Goal: Task Accomplishment & Management: Manage account settings

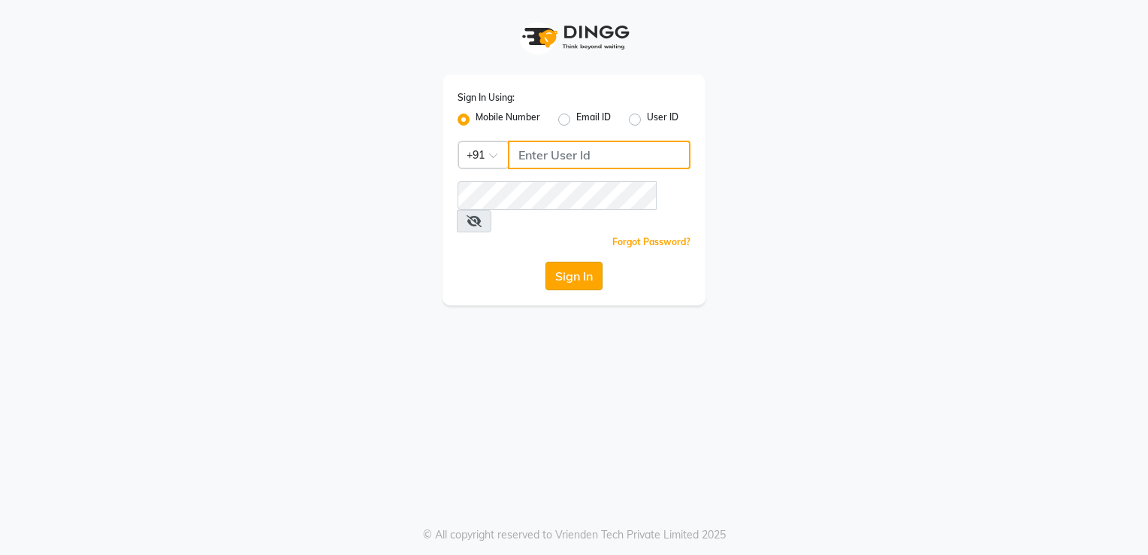
type input "8408993388"
click at [565, 261] on button "Sign In" at bounding box center [573, 275] width 57 height 29
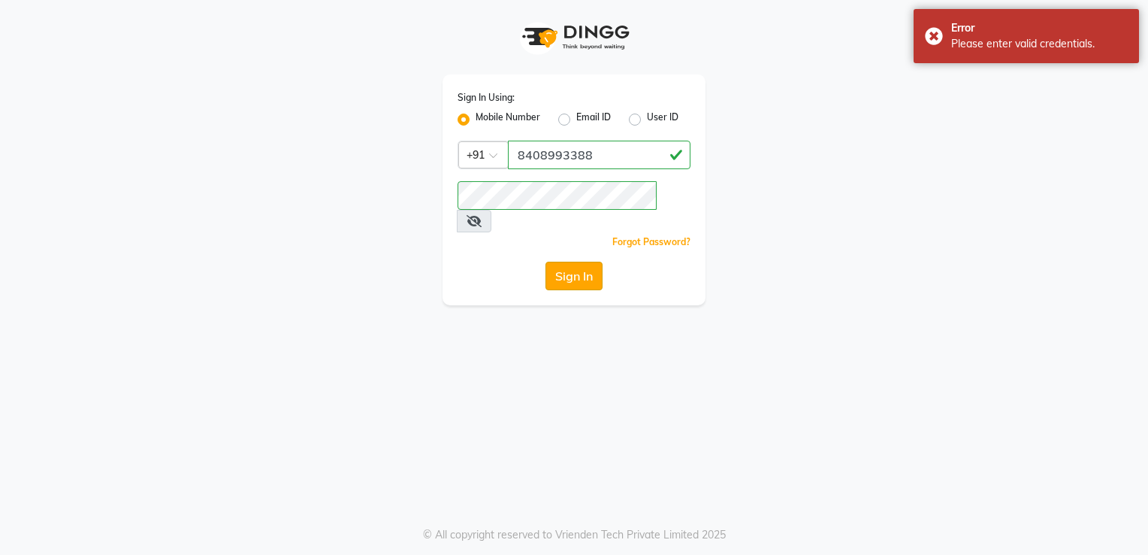
click at [565, 261] on button "Sign In" at bounding box center [573, 275] width 57 height 29
click at [761, 66] on div "Sign In Using: Mobile Number Email ID User ID Country Code × [PHONE_NUMBER] Rem…" at bounding box center [574, 152] width 857 height 305
click at [758, 98] on div "Sign In Using: Mobile Number Email ID User ID Country Code × [PHONE_NUMBER] Rem…" at bounding box center [574, 152] width 857 height 305
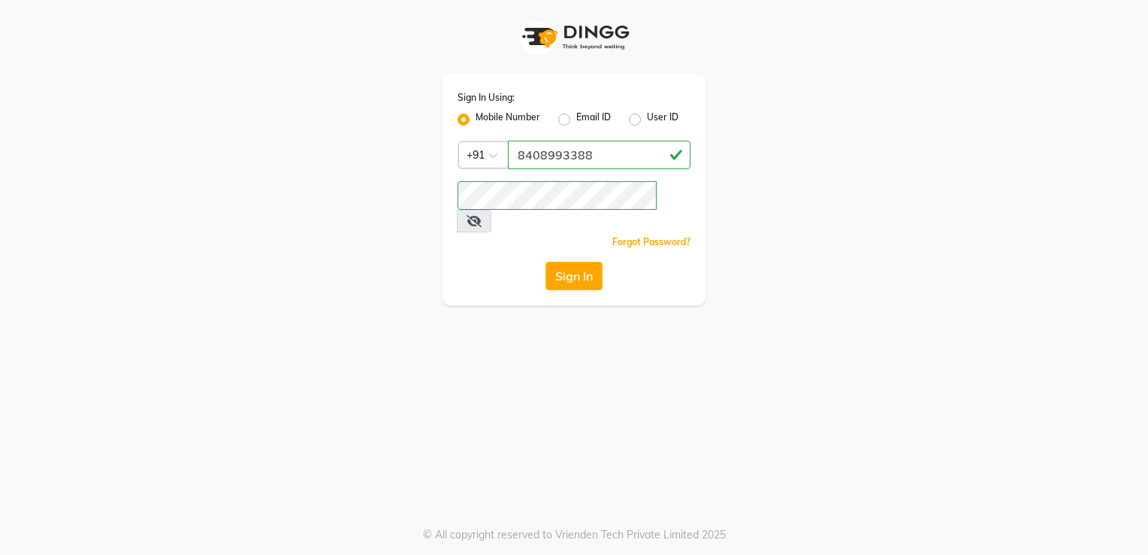
click at [482, 215] on icon at bounding box center [474, 221] width 15 height 12
click at [592, 261] on button "Sign In" at bounding box center [573, 275] width 57 height 29
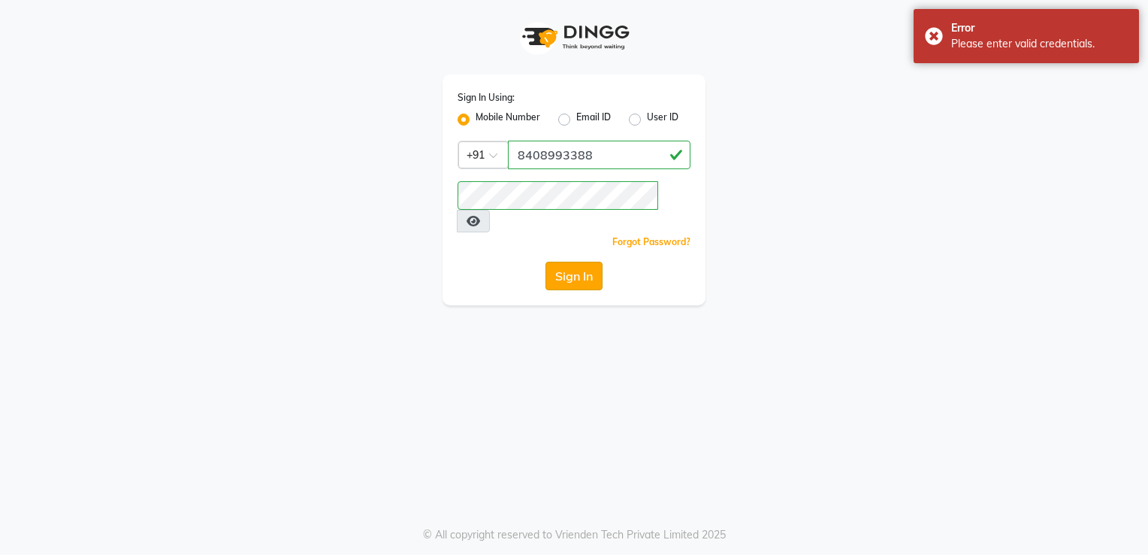
click at [592, 261] on button "Sign In" at bounding box center [573, 275] width 57 height 29
click at [403, 80] on div "Sign In Using: Mobile Number Email ID User ID Country Code × [PHONE_NUMBER] Rem…" at bounding box center [574, 152] width 857 height 305
